Goal: Information Seeking & Learning: Learn about a topic

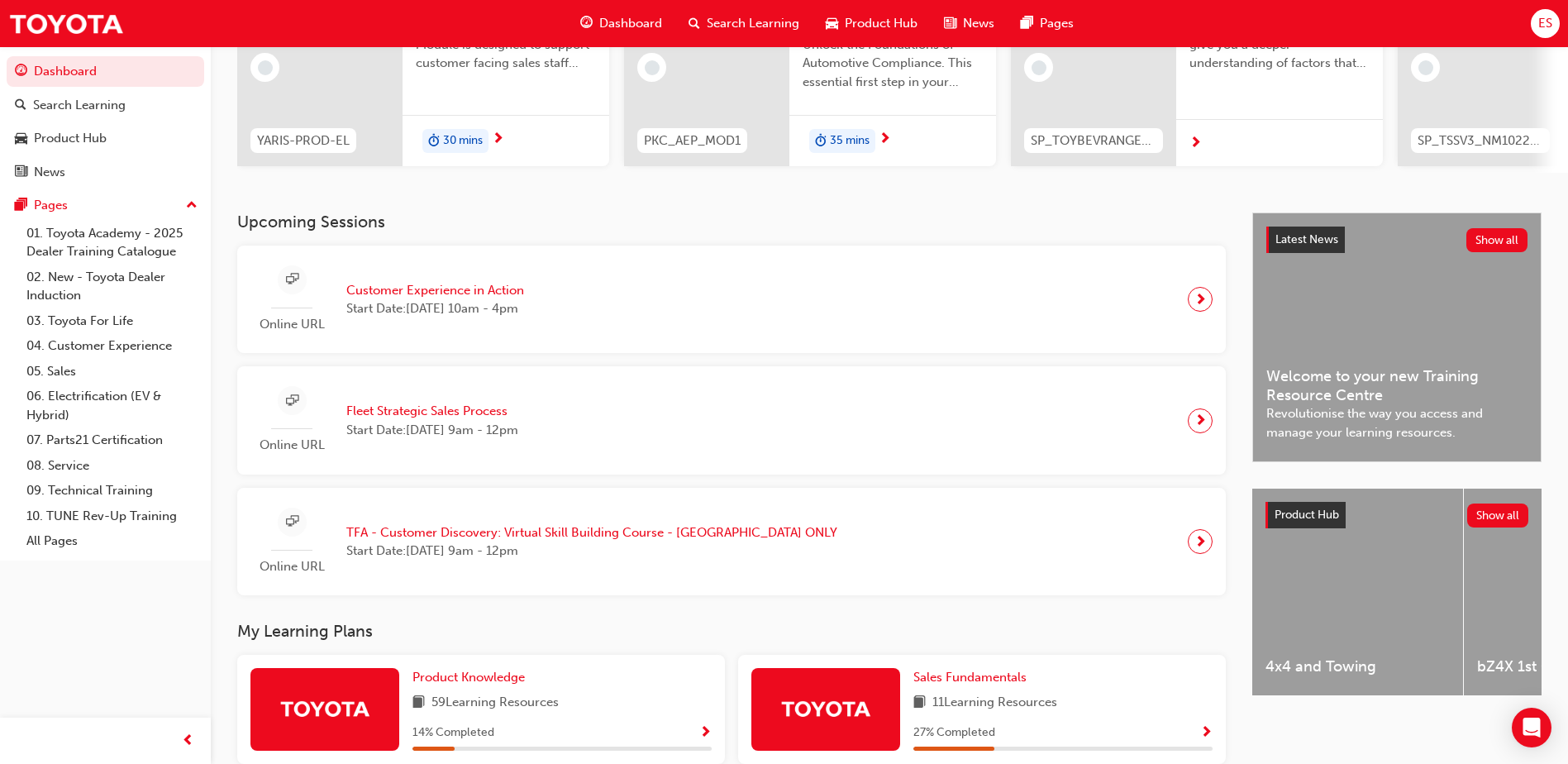
scroll to position [207, 0]
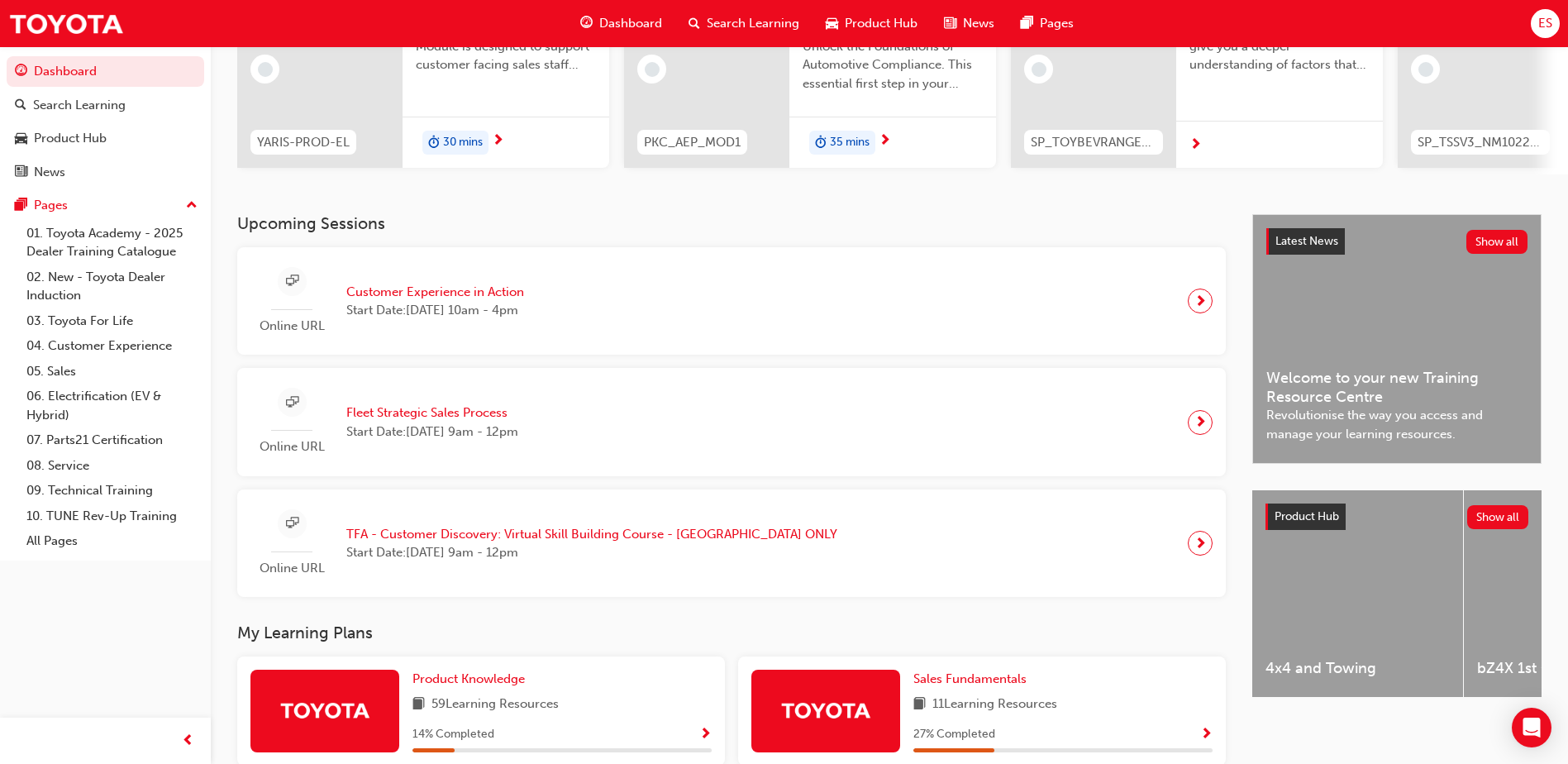
click at [716, 27] on span "Search Learning" at bounding box center [752, 23] width 92 height 19
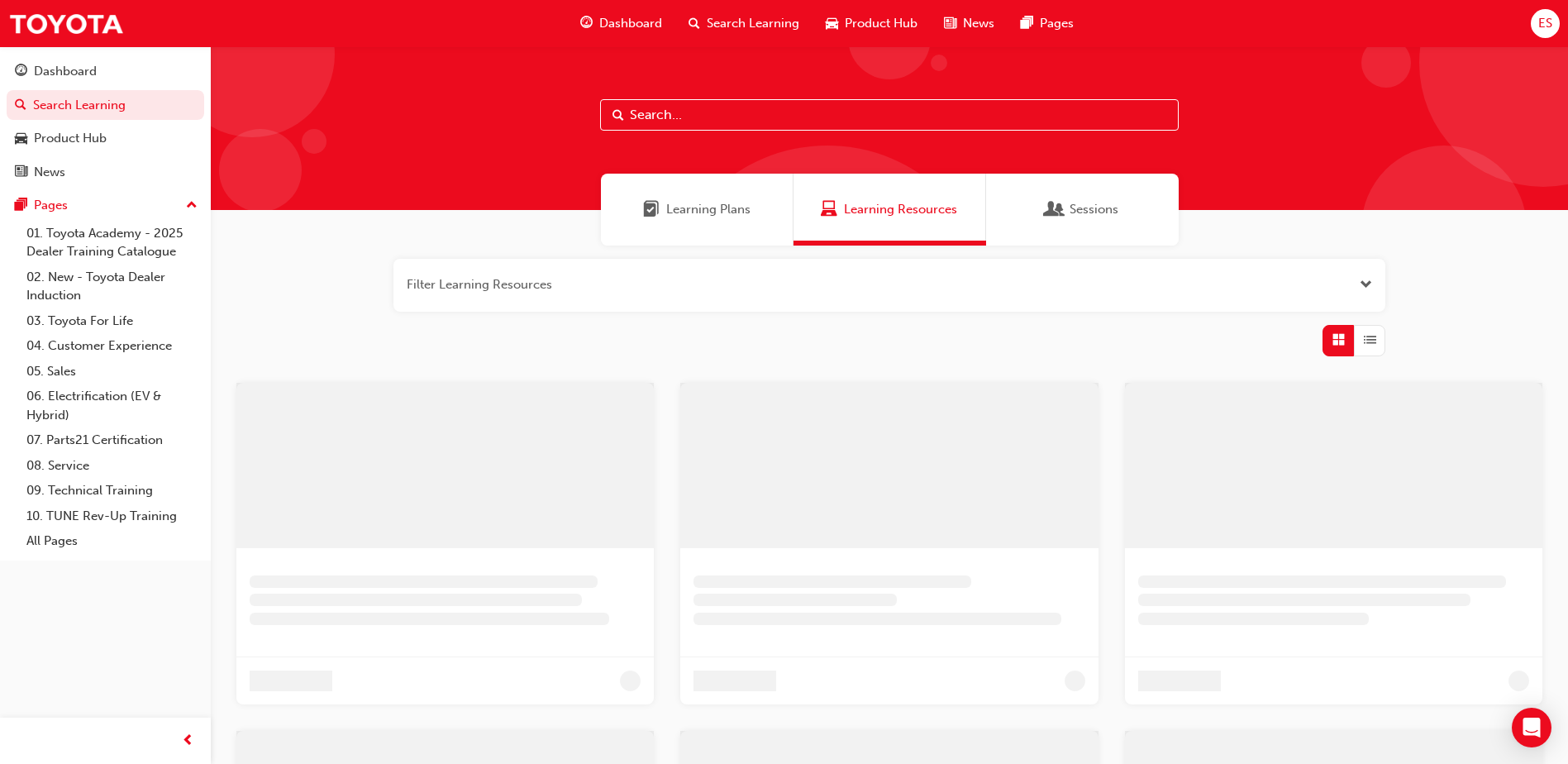
click at [709, 124] on input "text" at bounding box center [888, 115] width 578 height 31
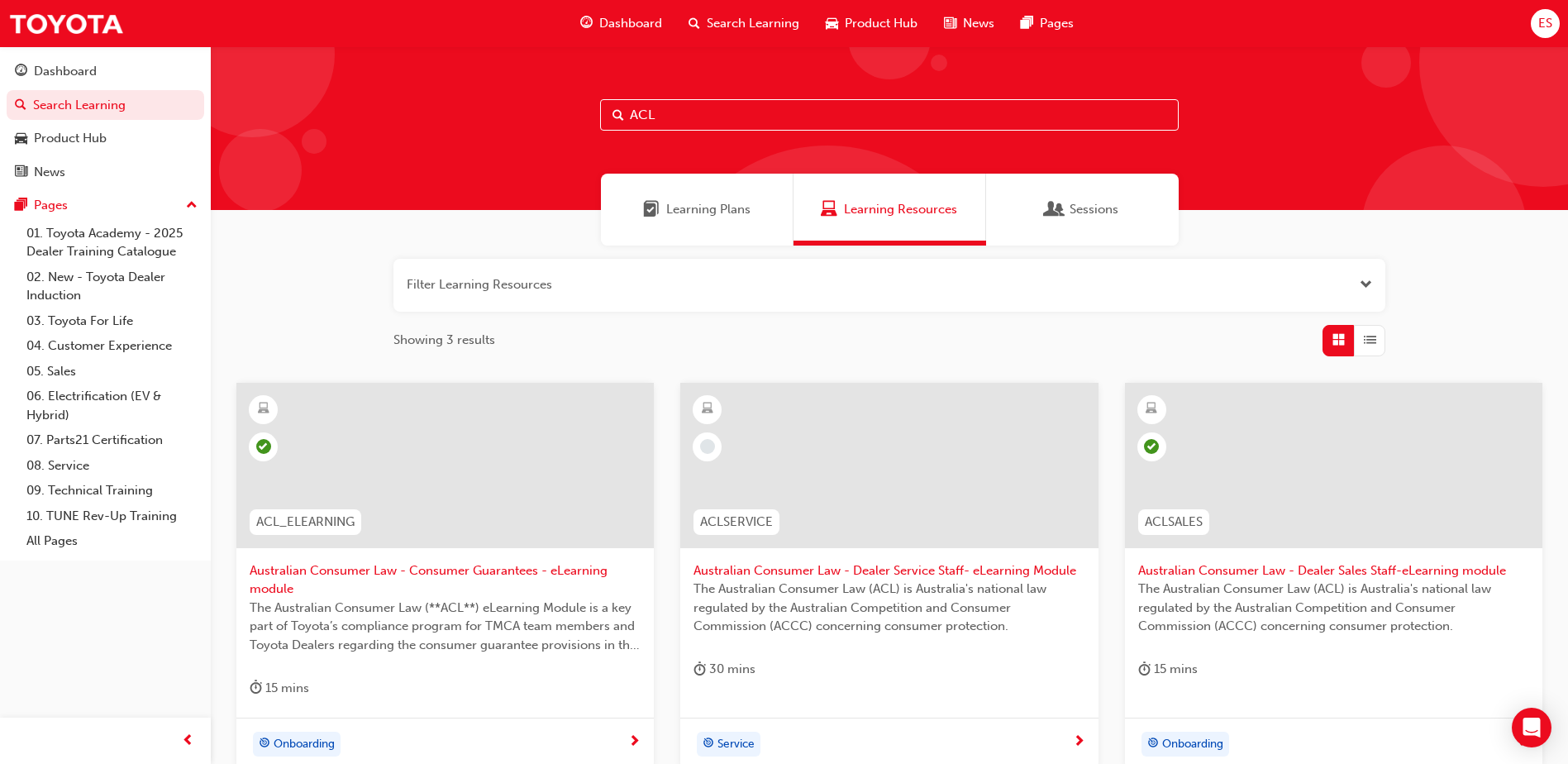
drag, startPoint x: 810, startPoint y: 113, endPoint x: 582, endPoint y: 119, distance: 228.1
click at [582, 119] on div "ACL" at bounding box center [889, 128] width 1357 height 164
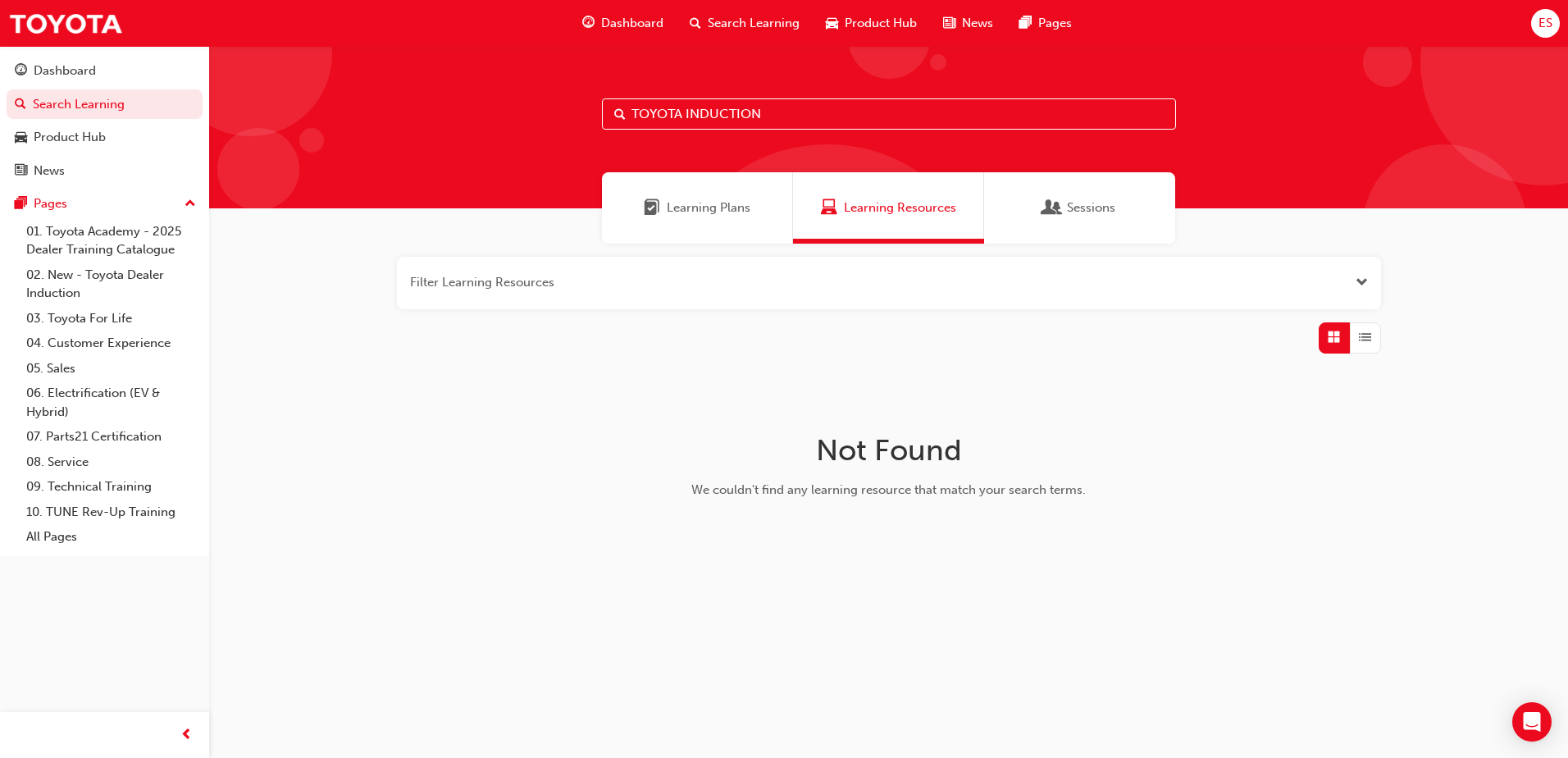
click at [720, 117] on input "TOYOTA INDUCTION" at bounding box center [889, 114] width 574 height 31
type input "TOYOTA"
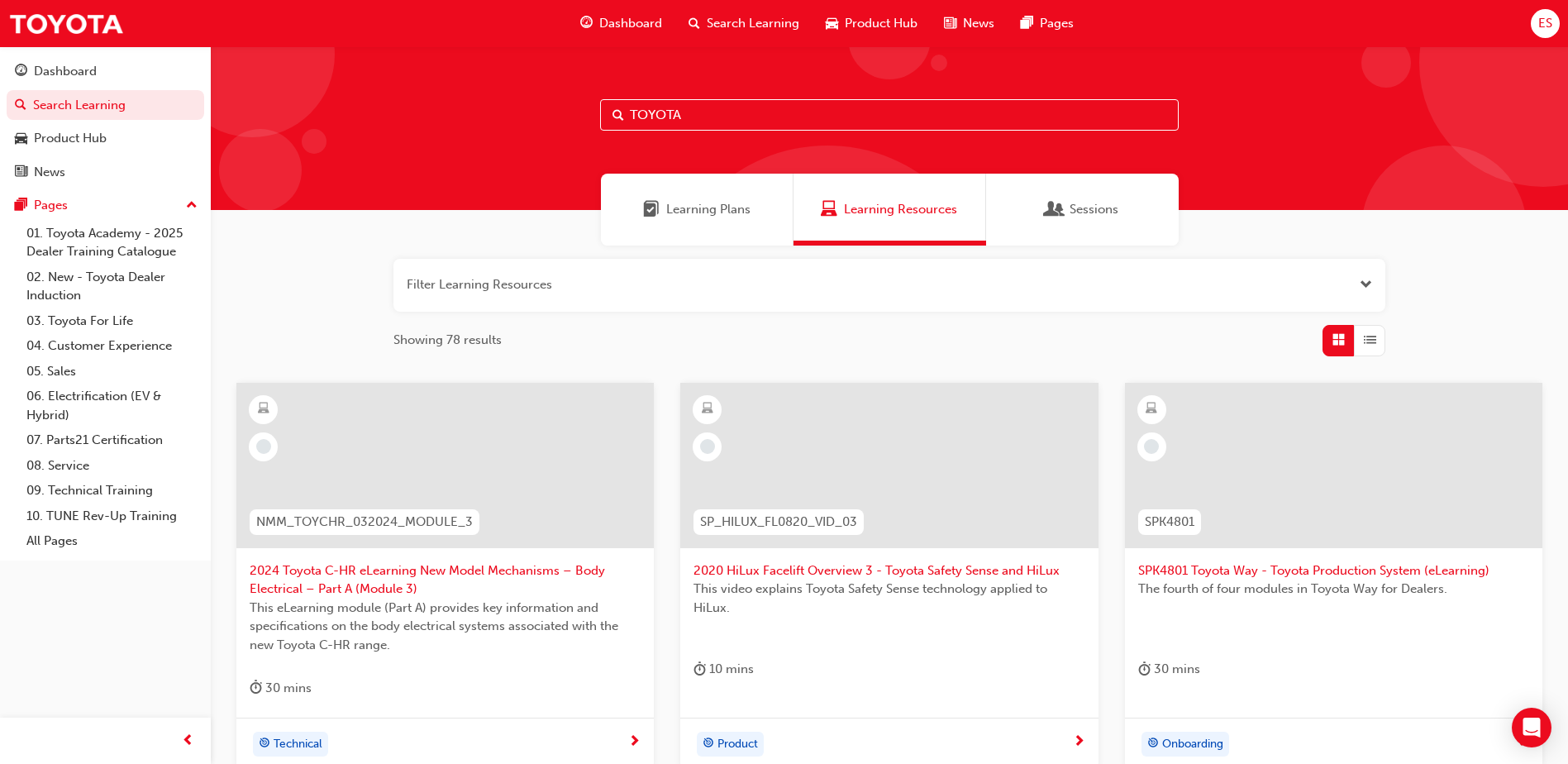
drag, startPoint x: 825, startPoint y: 112, endPoint x: 562, endPoint y: 112, distance: 263.0
click at [565, 112] on div "TOYOTA" at bounding box center [889, 128] width 1357 height 164
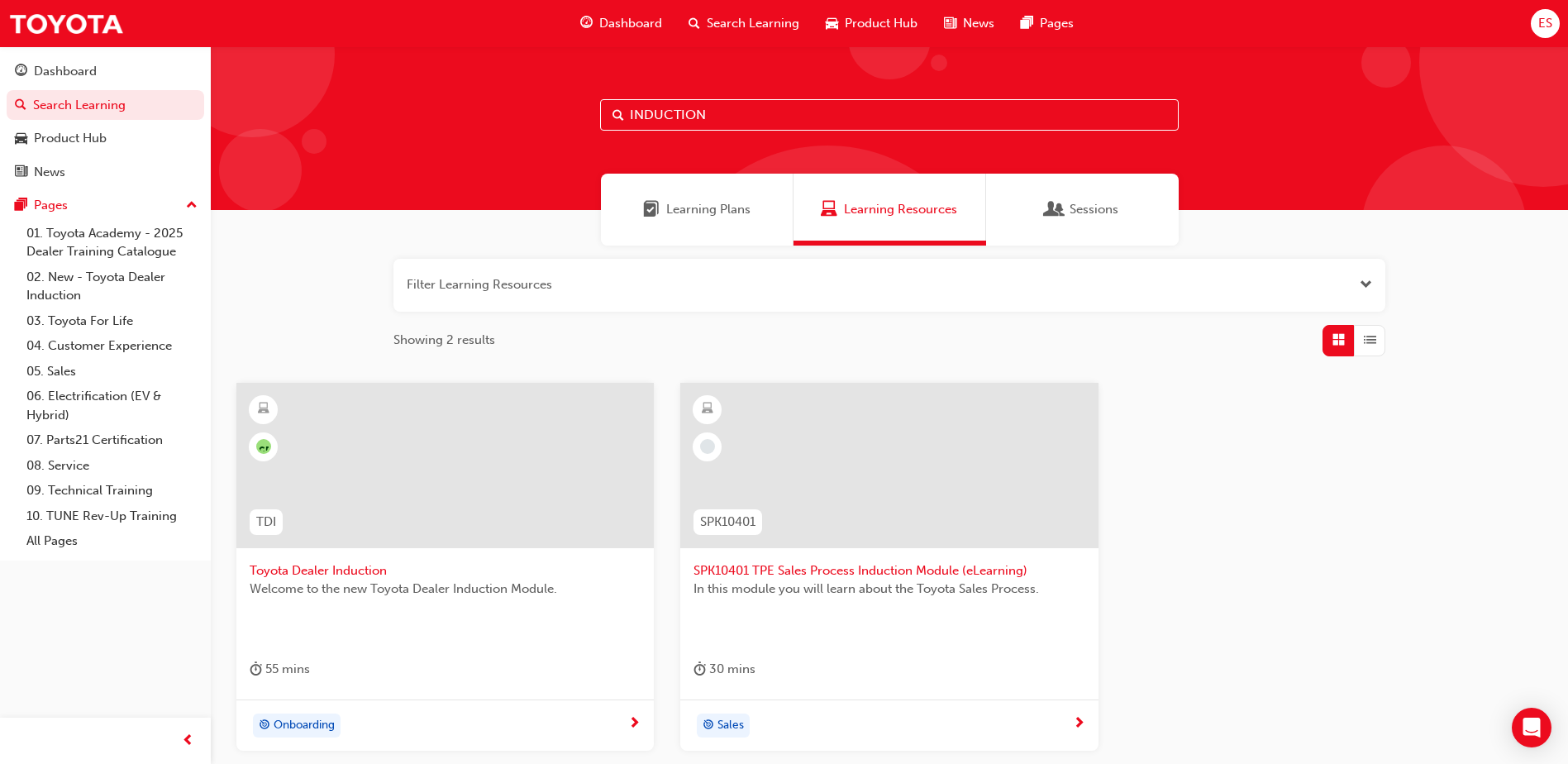
drag, startPoint x: 651, startPoint y: 111, endPoint x: 324, endPoint y: 111, distance: 327.0
click at [324, 111] on div "INDUCTION" at bounding box center [889, 128] width 1357 height 164
type input "TFL"
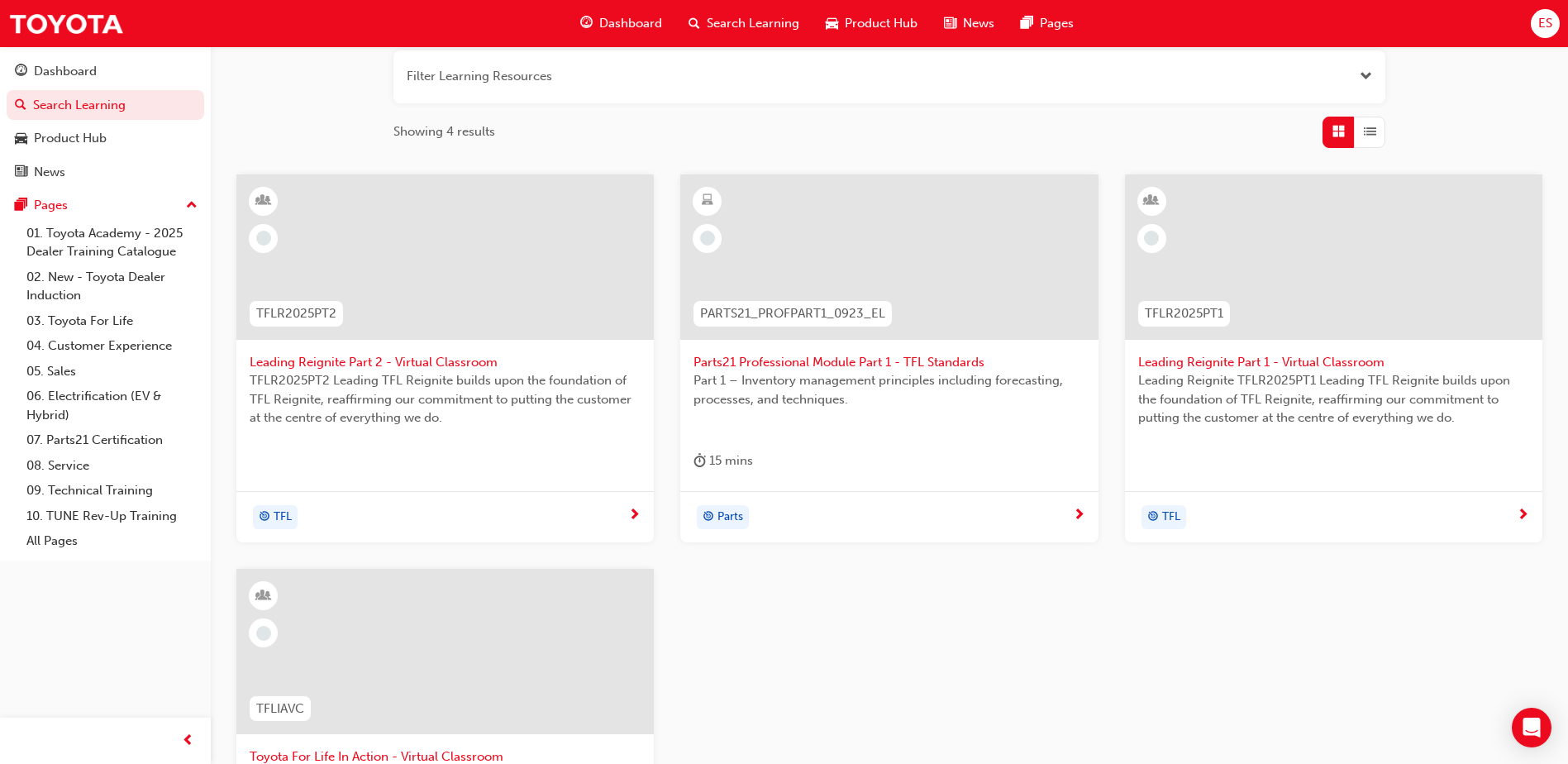
scroll to position [165, 0]
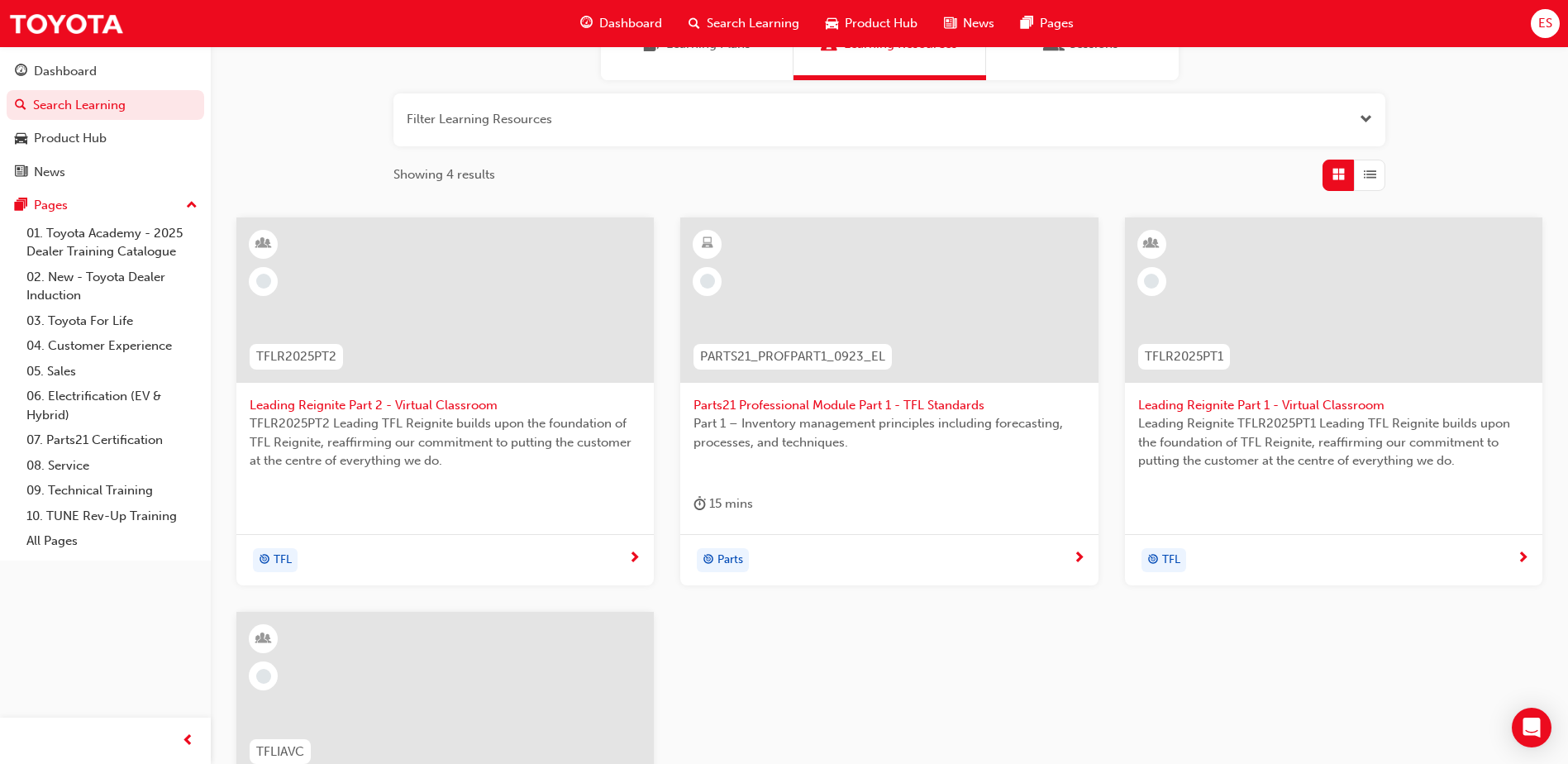
click at [637, 553] on span "next-icon" at bounding box center [635, 559] width 13 height 15
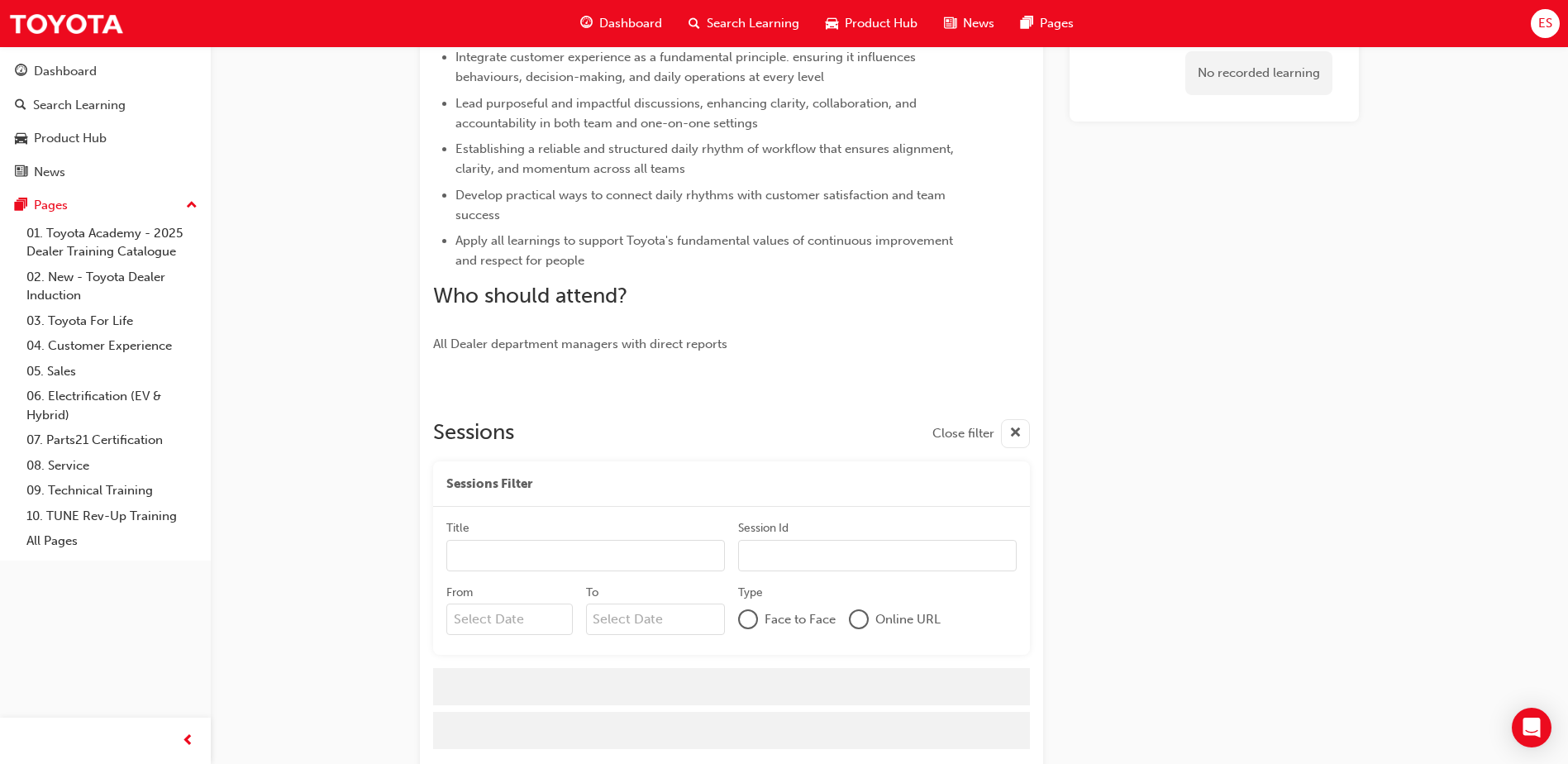
scroll to position [613, 0]
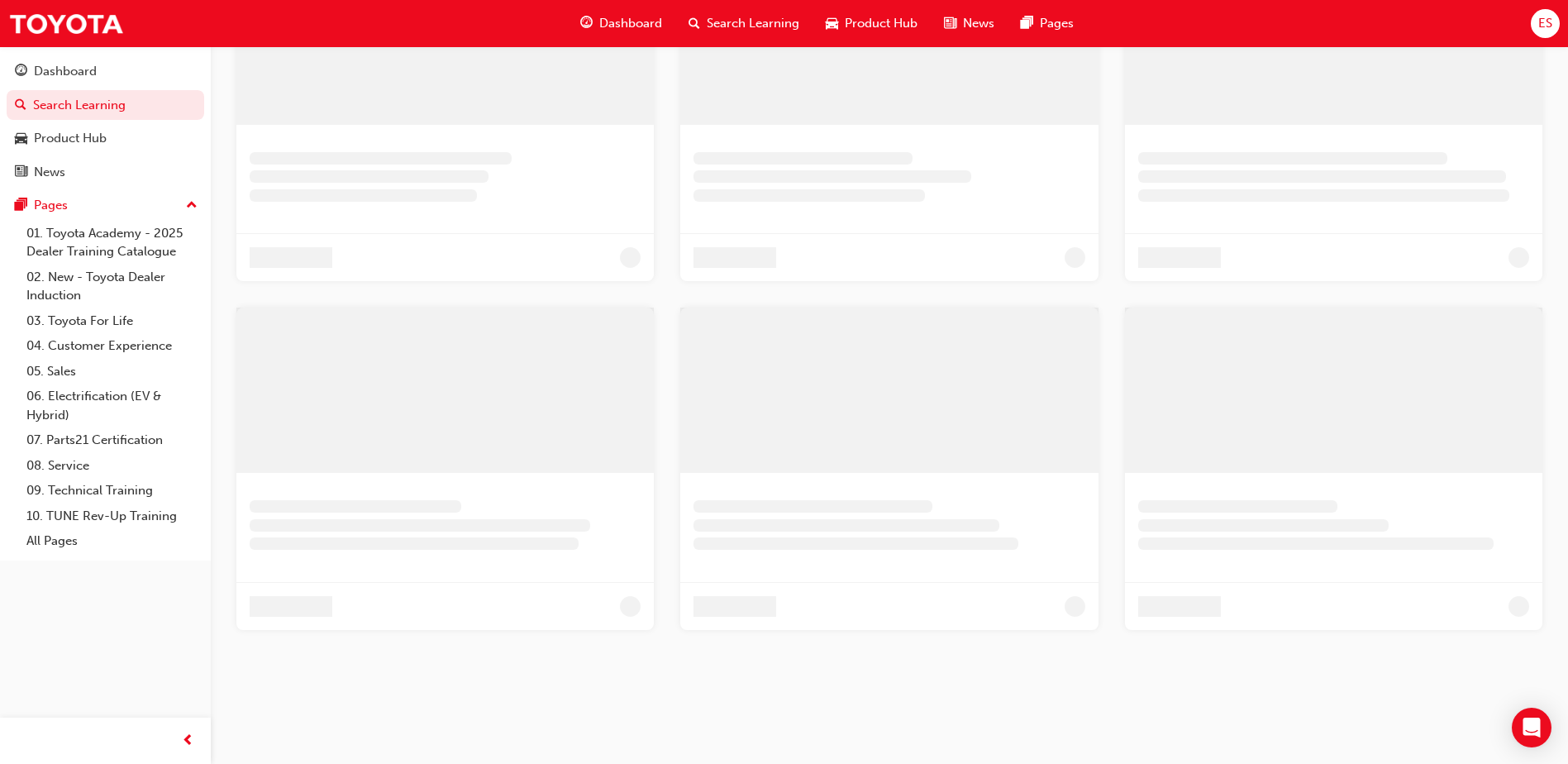
scroll to position [165, 0]
